Goal: Transaction & Acquisition: Subscribe to service/newsletter

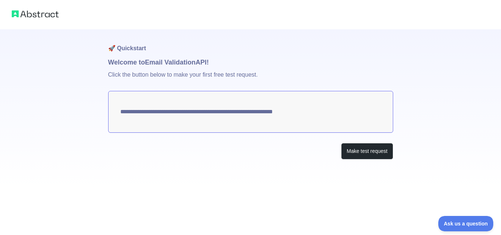
drag, startPoint x: 165, startPoint y: 207, endPoint x: 56, endPoint y: 198, distance: 109.6
click at [56, 198] on div "**********" at bounding box center [250, 117] width 501 height 235
click at [367, 150] on button "Make test request" at bounding box center [367, 151] width 52 height 17
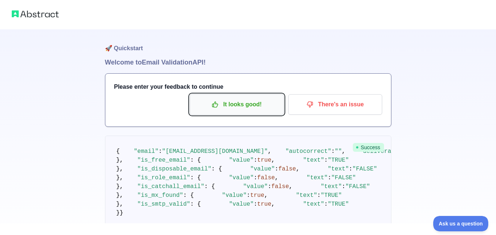
click at [226, 105] on p "It looks good!" at bounding box center [236, 104] width 83 height 12
